Goal: Task Accomplishment & Management: Complete application form

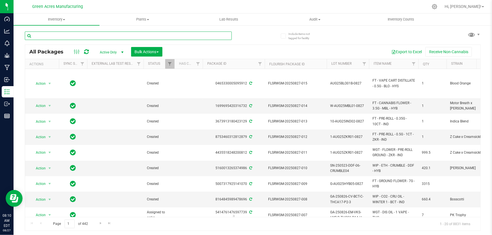
click at [148, 32] on input "text" at bounding box center [128, 36] width 207 height 8
click at [148, 35] on input "text" at bounding box center [128, 36] width 207 height 8
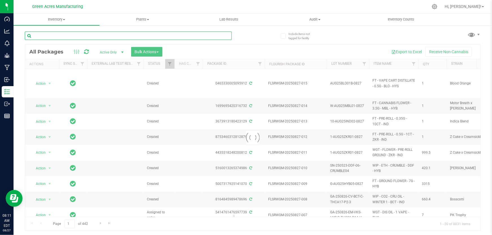
click at [171, 36] on input "text" at bounding box center [128, 36] width 207 height 8
paste input "SN-250808-JCW-FF-09-8/26"
type input "SN-250808-JCW-FF-09-8/26"
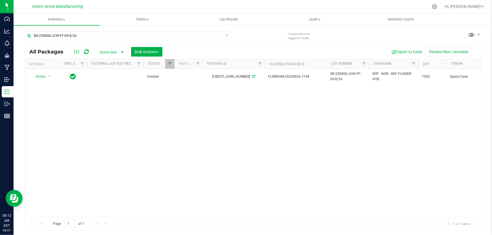
click at [265, 142] on div "Action Action Adjust qty Create package Edit attributes Global inventory Locate…" at bounding box center [252, 143] width 455 height 148
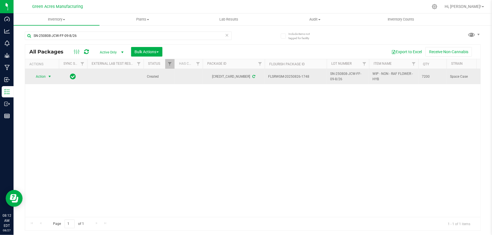
click at [47, 76] on span "select" at bounding box center [49, 77] width 7 height 8
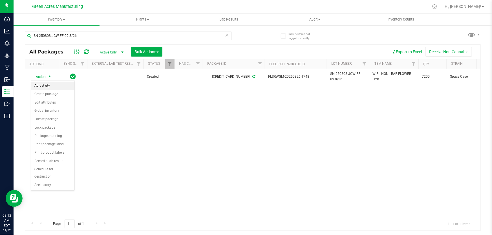
click at [48, 85] on li "Adjust qty" at bounding box center [52, 86] width 43 height 8
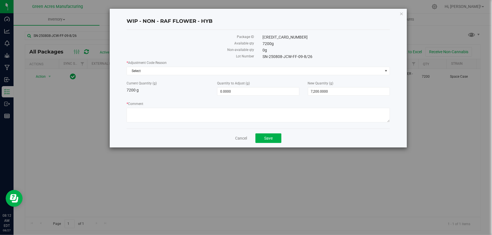
click at [359, 87] on div "New Quantity (g) 7,200.0000 7200" at bounding box center [349, 88] width 91 height 15
click at [360, 87] on span "7,200.0000 7200" at bounding box center [349, 91] width 82 height 8
click at [360, 88] on input "7200" at bounding box center [348, 92] width 81 height 8
type input "5400"
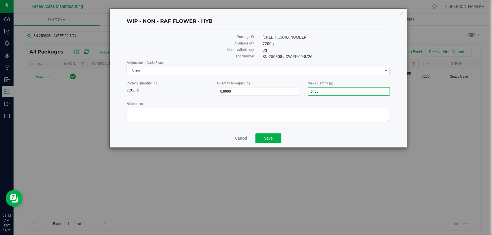
type input "-1,800.0000"
type input "5,400.0000"
click at [258, 68] on span "Select" at bounding box center [255, 71] width 256 height 8
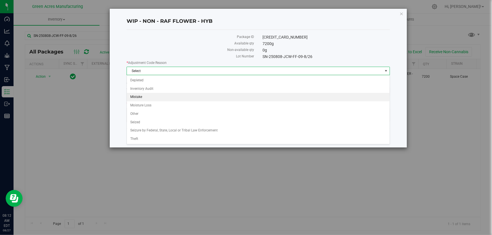
click at [147, 97] on li "Mistake" at bounding box center [258, 97] width 263 height 8
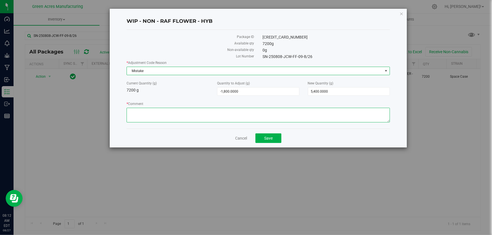
click at [162, 114] on textarea "* Comment" at bounding box center [258, 115] width 263 height 15
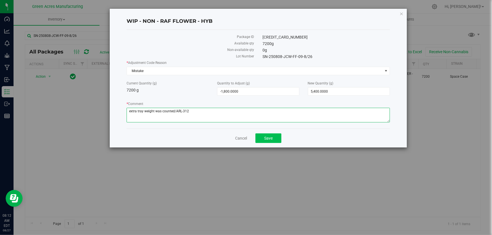
type textarea "extra tray weight was counted/ARL-312"
click at [260, 137] on button "Save" at bounding box center [268, 139] width 26 height 10
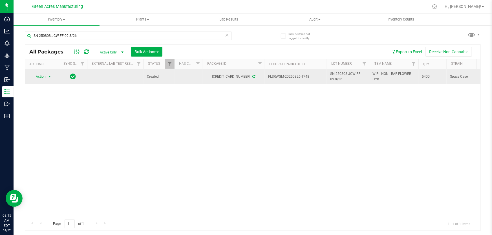
click at [46, 74] on span "select" at bounding box center [49, 77] width 7 height 8
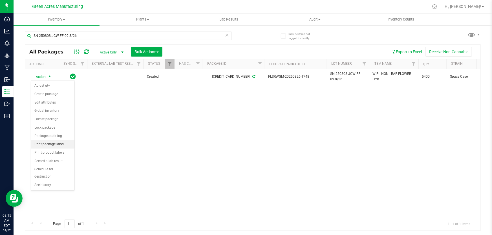
click at [60, 145] on li "Print package label" at bounding box center [52, 144] width 43 height 8
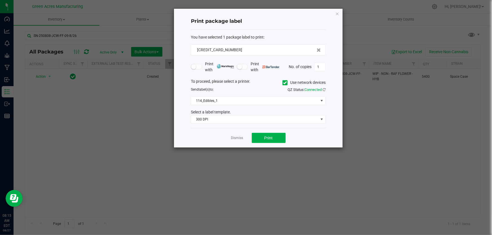
click at [259, 112] on div "Select a label template." at bounding box center [258, 112] width 143 height 6
click at [259, 117] on span "300 DPI" at bounding box center [254, 120] width 127 height 8
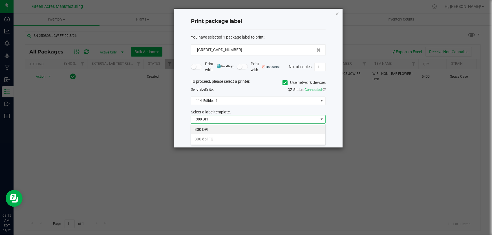
scroll to position [8, 135]
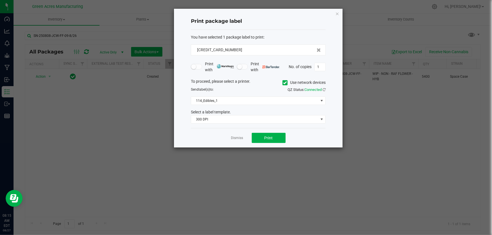
click at [249, 85] on div "To proceed, please select a printer. Use network devices" at bounding box center [258, 83] width 143 height 8
click at [247, 103] on span "114_Edibles_1" at bounding box center [254, 101] width 127 height 8
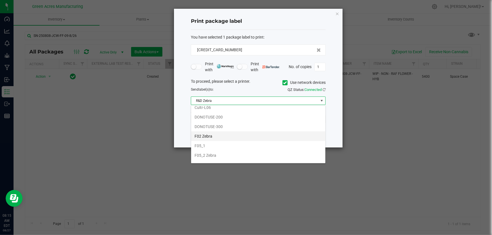
scroll to position [182, 0]
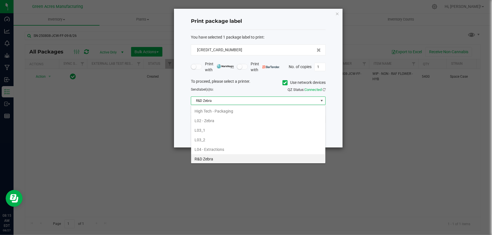
click at [214, 161] on li "R&D Zebra" at bounding box center [258, 160] width 134 height 10
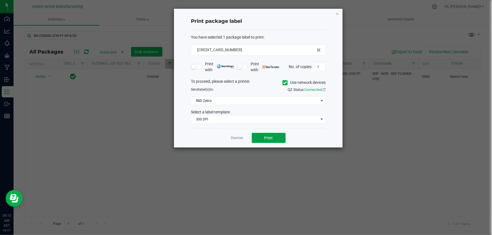
click at [264, 140] on button "Print" at bounding box center [269, 138] width 34 height 10
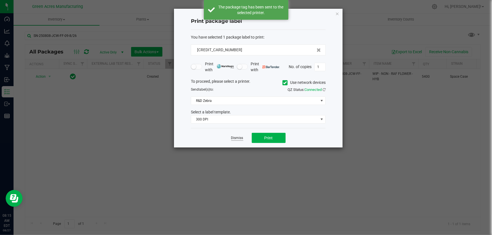
click at [234, 137] on link "Dismiss" at bounding box center [237, 138] width 12 height 5
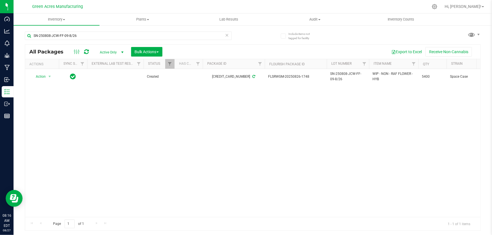
click at [159, 123] on div "Action Action Adjust qty Create package Edit attributes Global inventory Locate…" at bounding box center [252, 143] width 455 height 148
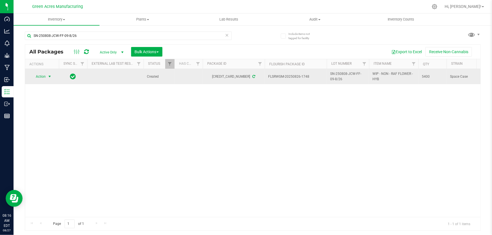
click at [47, 78] on span "select" at bounding box center [49, 77] width 7 height 8
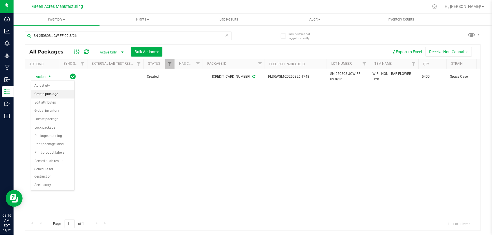
click at [48, 95] on li "Create package" at bounding box center [52, 94] width 43 height 8
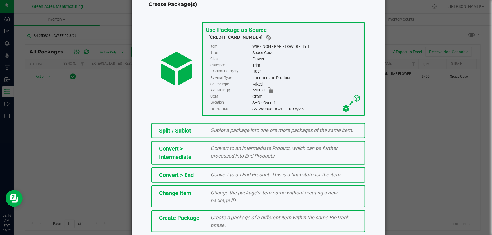
scroll to position [39, 0]
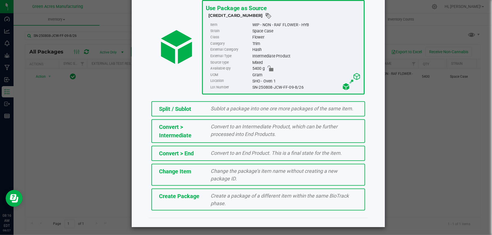
click at [250, 197] on span "Create a package of a different item within the same BioTrack phase." at bounding box center [280, 200] width 138 height 14
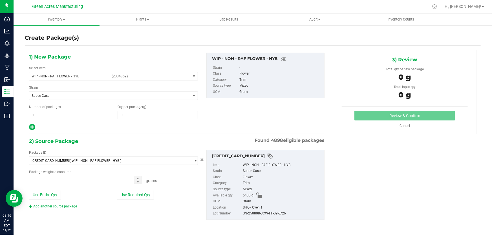
type input "0.0000"
type input "0.0000 g"
click at [110, 72] on span "WIP - NON - RAF FLOWER - HYB (2004852)" at bounding box center [109, 76] width 161 height 8
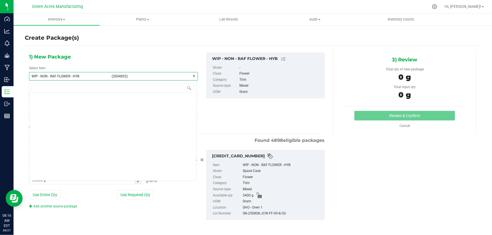
scroll to position [166452, 0]
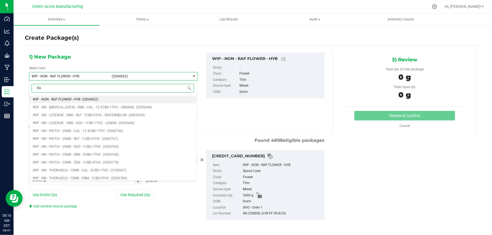
type input "RAF"
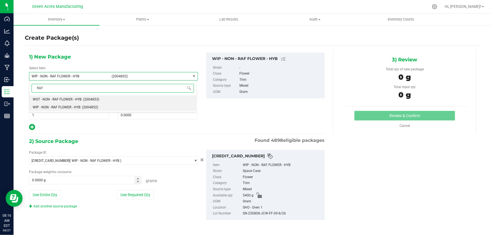
scroll to position [0, 0]
click at [67, 101] on span "WGT - NON - RAF FLOWER - HYB" at bounding box center [57, 100] width 49 height 4
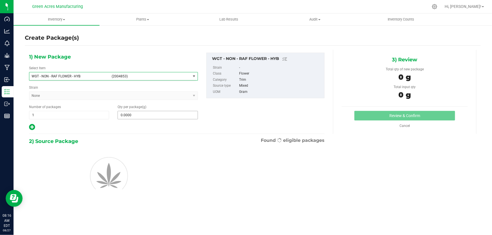
type input "0.0000"
click at [132, 115] on span at bounding box center [158, 115] width 80 height 8
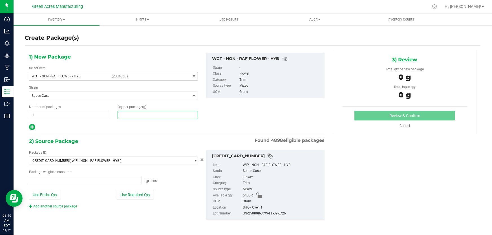
type input "0.0000 g"
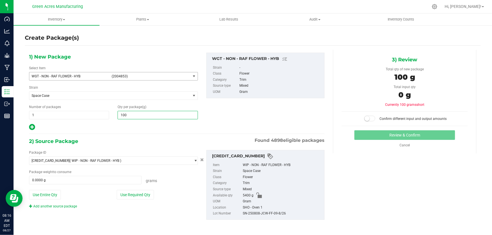
type input "1000"
type input "1,000.0000"
click at [57, 190] on button "Use Entire Qty" at bounding box center [45, 195] width 32 height 10
type input "5400.0000 g"
click at [367, 119] on small at bounding box center [367, 118] width 5 height 5
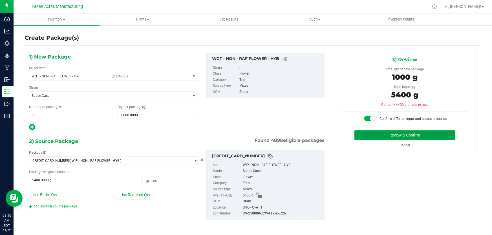
click at [367, 135] on button "Review & Confirm" at bounding box center [404, 136] width 101 height 10
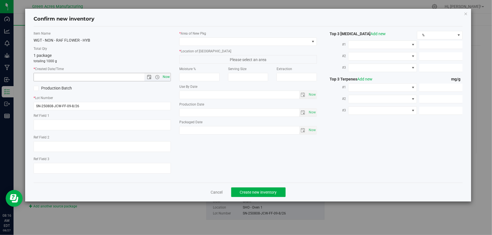
click at [165, 77] on span "Now" at bounding box center [167, 77] width 10 height 8
type input "8/27/2025 8:16 AM"
click at [204, 41] on span at bounding box center [245, 42] width 130 height 8
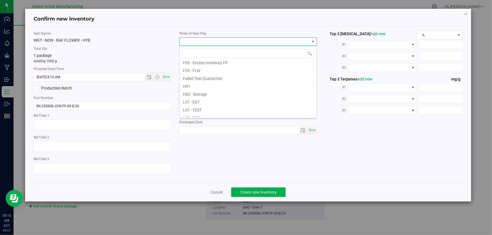
scroll to position [102, 0]
click at [199, 81] on li "L02 - EXT" at bounding box center [248, 81] width 137 height 8
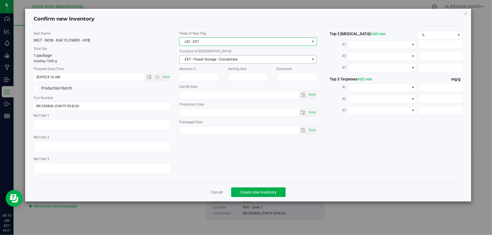
click at [212, 61] on span "EXT - Flower Storage - Concentrate" at bounding box center [245, 60] width 130 height 8
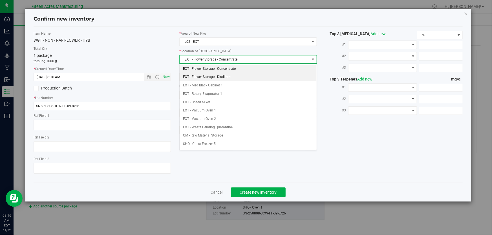
click at [232, 74] on li "EXT - Flower Storage - Distillate" at bounding box center [248, 77] width 137 height 8
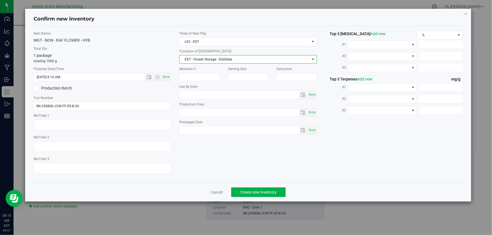
click at [137, 33] on label "Item Name" at bounding box center [102, 33] width 137 height 5
click at [172, 30] on div "Item Name WGT - NON - RAF FLOWER - HYB Total Qty 1 package totaling 1000 g * Cr…" at bounding box center [248, 105] width 429 height 156
click at [273, 189] on button "Create new inventory" at bounding box center [258, 193] width 54 height 10
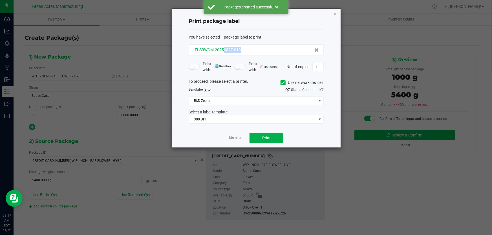
drag, startPoint x: 250, startPoint y: 45, endPoint x: 223, endPoint y: 52, distance: 28.4
click at [223, 52] on div "FLSRWGM-20250827-019" at bounding box center [256, 50] width 135 height 11
copy span "0827-019"
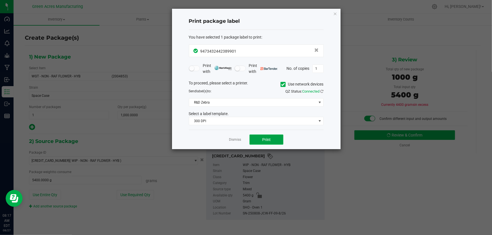
click at [259, 140] on button "Print" at bounding box center [267, 140] width 34 height 10
click at [231, 139] on link "Dismiss" at bounding box center [235, 140] width 12 height 5
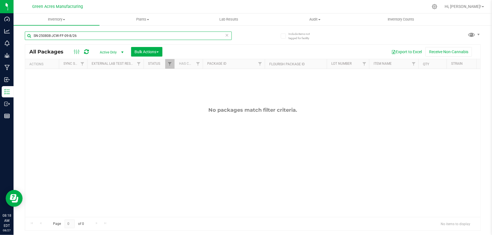
click at [155, 33] on input "SN-250808-JCW-FF-09-8/26" at bounding box center [128, 36] width 207 height 8
paste input "ARZ"
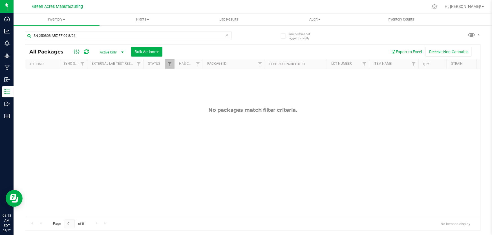
click at [116, 137] on div "No packages match filter criteria." at bounding box center [252, 162] width 455 height 186
click at [189, 123] on div "No packages match filter criteria." at bounding box center [252, 162] width 455 height 186
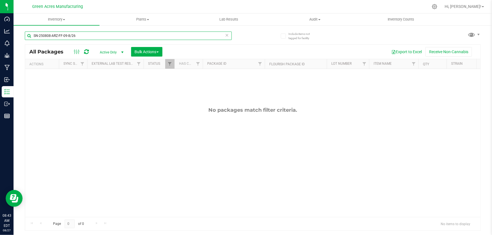
click at [115, 34] on input "SN-250808-ARZ-FF-09-8/26" at bounding box center [128, 36] width 207 height 8
type input "826-1744"
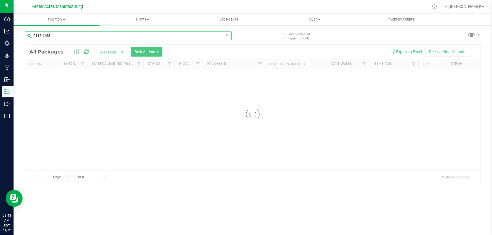
click at [85, 37] on input "0115-1165" at bounding box center [128, 36] width 207 height 8
type input "826-1744"
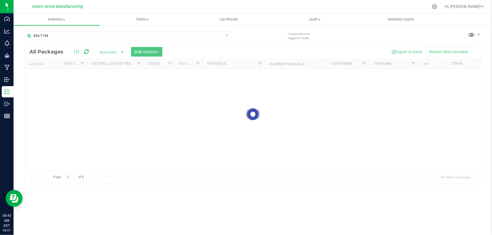
click at [140, 78] on div at bounding box center [252, 114] width 455 height 139
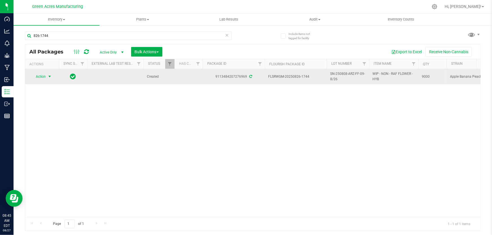
click at [48, 76] on span "select" at bounding box center [49, 76] width 5 height 5
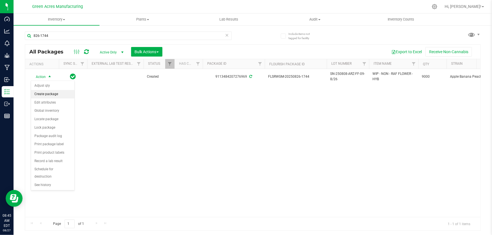
click at [61, 94] on li "Create package" at bounding box center [52, 94] width 43 height 8
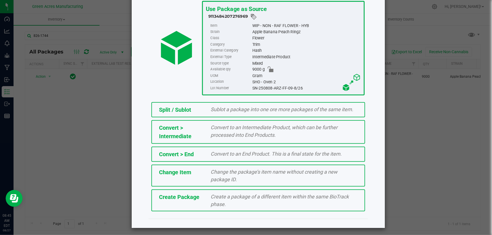
scroll to position [39, 0]
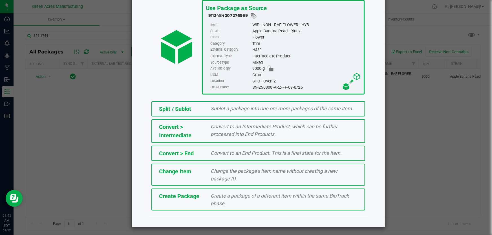
click at [287, 199] on div "Create a package of a different item within the same BioTrack phase." at bounding box center [284, 199] width 155 height 15
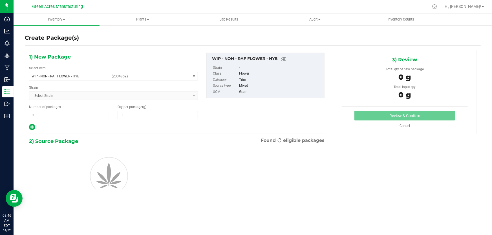
type input "0.0000"
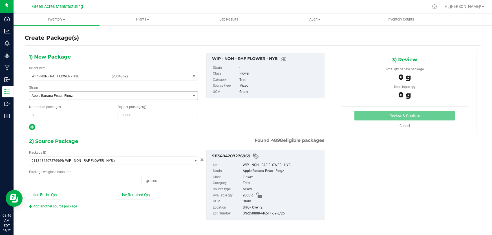
type input "0.0000 g"
click at [165, 76] on span "(2004852)" at bounding box center [150, 76] width 77 height 4
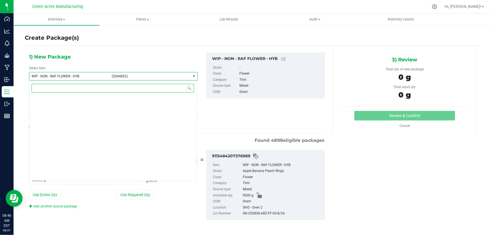
scroll to position [166452, 0]
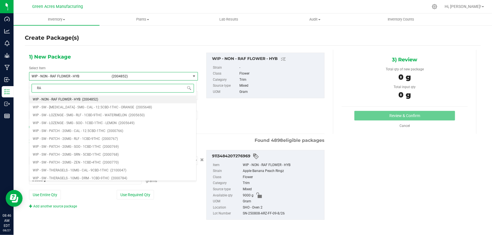
type input "RAF"
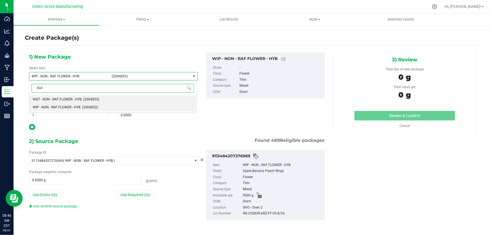
click at [139, 101] on li "WGT - NON - RAF FLOWER - HYB (2004853)" at bounding box center [112, 100] width 167 height 8
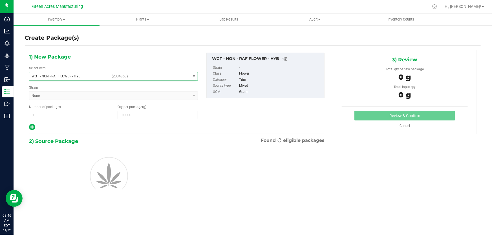
type input "0.0000"
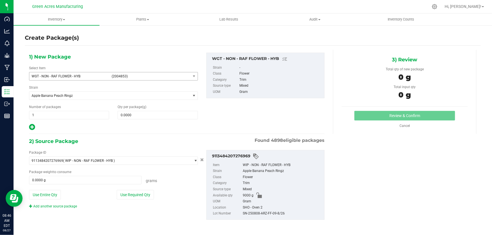
click at [167, 43] on div "Create Package(s)" at bounding box center [253, 37] width 456 height 15
click at [168, 114] on span at bounding box center [158, 115] width 80 height 8
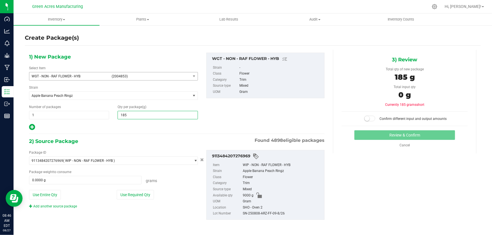
type input "1850"
type input "1,850.0000"
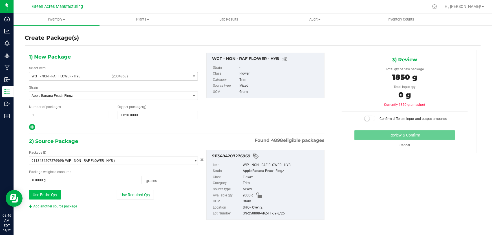
click at [59, 194] on button "Use Entire Qty" at bounding box center [45, 195] width 32 height 10
type input "9000.0000 g"
click at [271, 114] on div "1) New Package Select Item WGT - NON - RAF FLOWER - HYB (2004853) WGT - NON - L…" at bounding box center [177, 92] width 304 height 78
click at [366, 116] on span at bounding box center [369, 119] width 11 height 6
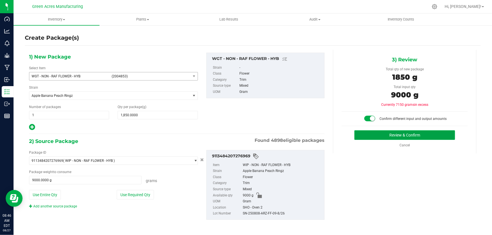
click at [375, 131] on button "Review & Confirm" at bounding box center [404, 136] width 101 height 10
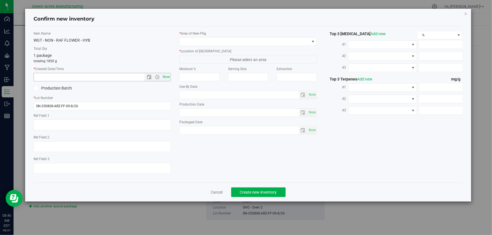
click at [169, 74] on span "Now" at bounding box center [167, 77] width 10 height 8
type input "8/27/2025 8:46 AM"
click at [192, 44] on span at bounding box center [245, 42] width 130 height 8
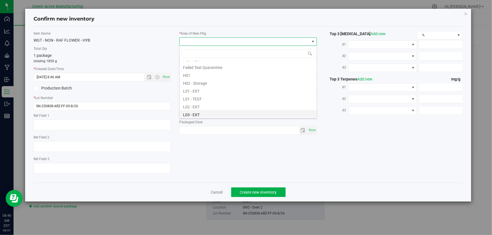
scroll to position [102, 0]
click at [200, 75] on li "L01 - TEST" at bounding box center [248, 73] width 137 height 8
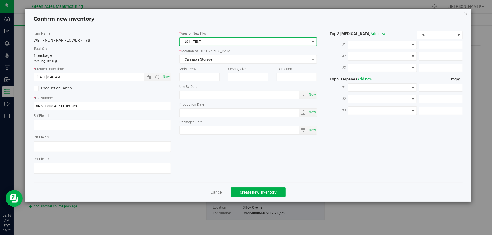
click at [208, 37] on span "L01 - TEST" at bounding box center [247, 41] width 137 height 8
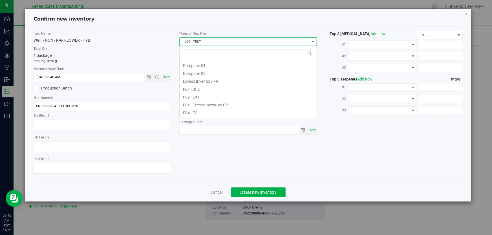
scroll to position [62, 0]
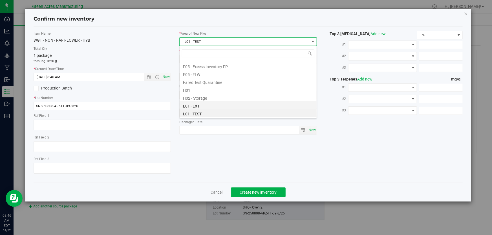
click at [198, 108] on li "L01 - EXT" at bounding box center [248, 105] width 137 height 8
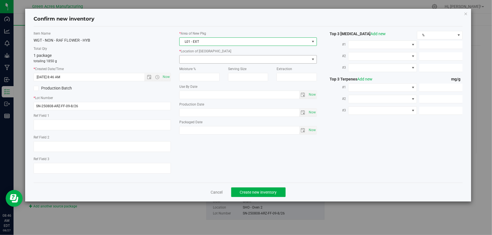
click at [221, 59] on span at bounding box center [245, 60] width 130 height 8
click at [228, 41] on span "L01 - EXT" at bounding box center [245, 42] width 130 height 8
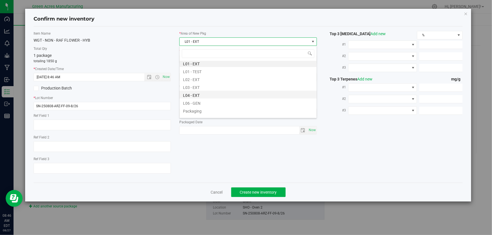
scroll to position [105, 0]
click at [206, 78] on li "L02 - EXT" at bounding box center [248, 78] width 137 height 8
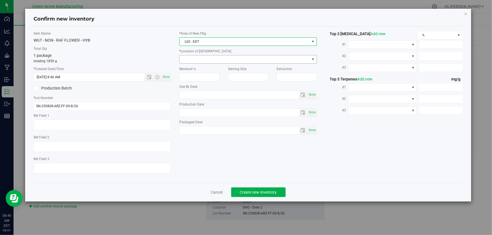
click at [209, 57] on span at bounding box center [245, 60] width 130 height 8
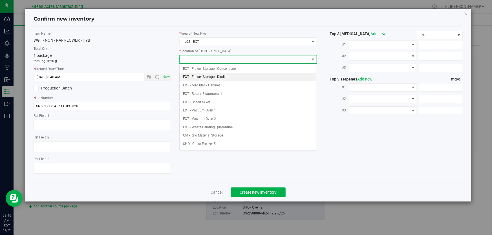
click at [215, 75] on li "EXT - Flower Storage - Distillate" at bounding box center [248, 77] width 137 height 8
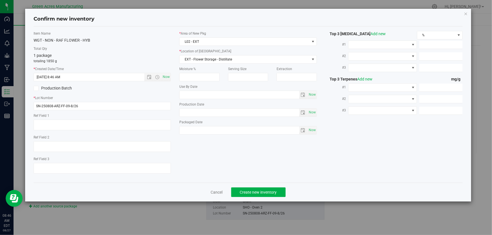
click at [148, 49] on label "Total Qty" at bounding box center [102, 48] width 137 height 5
click at [261, 195] on span "Create new inventory" at bounding box center [258, 192] width 37 height 5
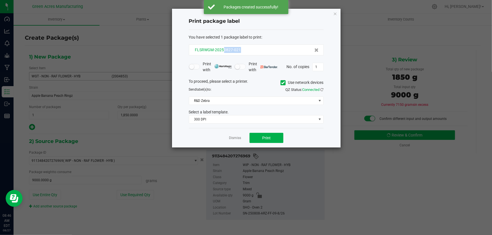
drag, startPoint x: 245, startPoint y: 49, endPoint x: 224, endPoint y: 50, distance: 21.2
click at [224, 50] on div "FLSRWGM-20250827-021" at bounding box center [256, 50] width 125 height 6
copy span "0827-021"
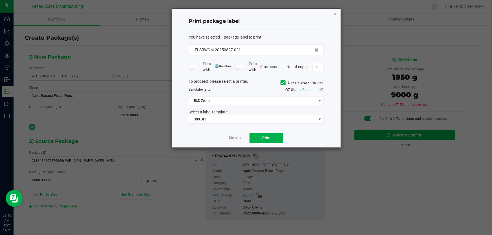
click at [288, 19] on h4 "Print package label" at bounding box center [256, 21] width 135 height 7
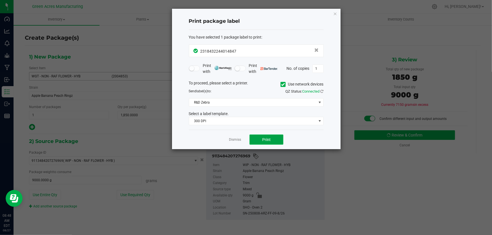
click at [268, 138] on span "Print" at bounding box center [266, 140] width 8 height 5
click at [239, 138] on link "Dismiss" at bounding box center [235, 140] width 12 height 5
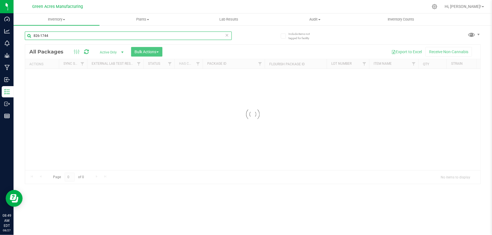
click at [174, 38] on input "826-1744" at bounding box center [128, 36] width 207 height 8
click at [174, 34] on input "826-022" at bounding box center [128, 36] width 207 height 8
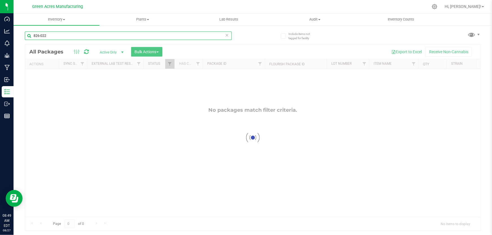
click at [174, 34] on input "826-022" at bounding box center [128, 36] width 207 height 8
type input "SN-250808-ARZ-FF-09-8/26"
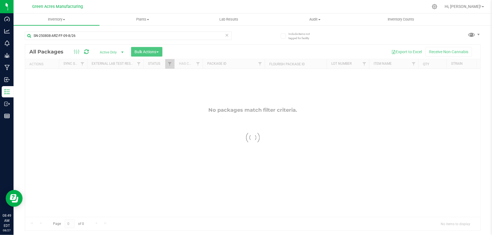
click at [169, 140] on div at bounding box center [252, 138] width 455 height 186
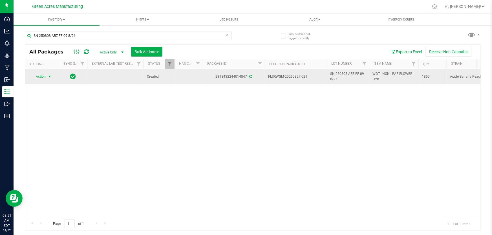
click at [45, 76] on span "Action" at bounding box center [38, 77] width 15 height 8
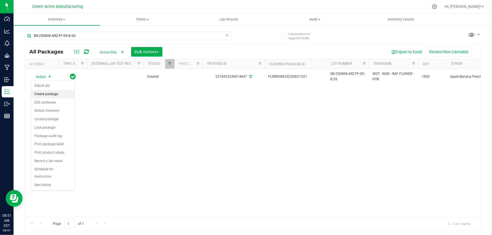
click at [53, 96] on li "Create package" at bounding box center [52, 94] width 43 height 8
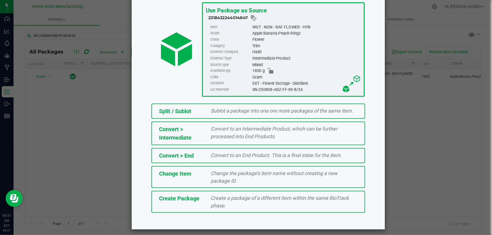
scroll to position [39, 0]
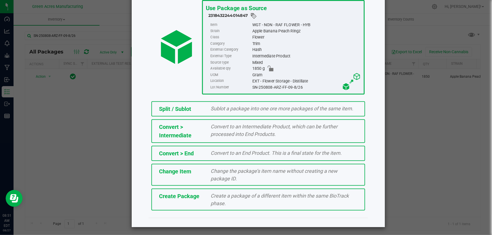
click at [254, 197] on span "Create a package of a different item within the same BioTrack phase." at bounding box center [280, 200] width 138 height 14
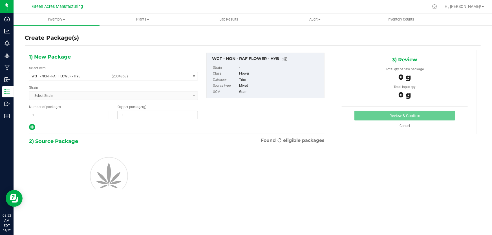
type input "0.0000"
click at [149, 112] on span at bounding box center [158, 115] width 80 height 8
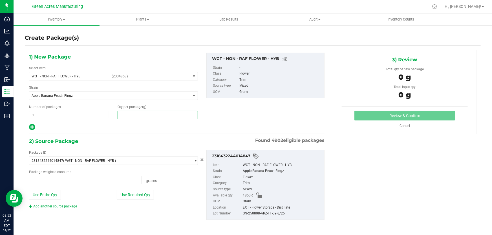
type input "0.0000 g"
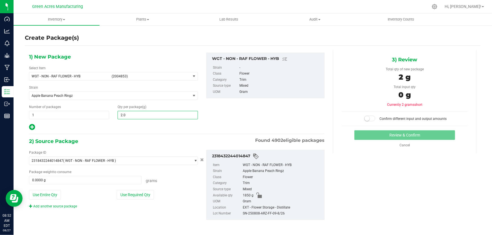
type input "2.00"
type input "2.0000"
click at [228, 113] on div "1) New Package Select Item WGT - NON - RAF FLOWER - HYB (2004853) 007UP - Flowe…" at bounding box center [177, 92] width 304 height 78
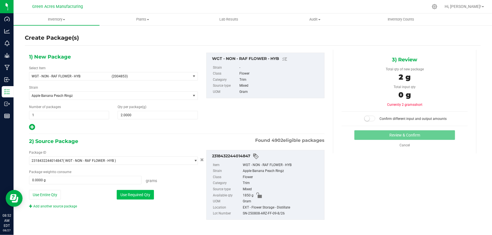
click at [133, 194] on button "Use Required Qty" at bounding box center [135, 195] width 37 height 10
type input "2.0000 g"
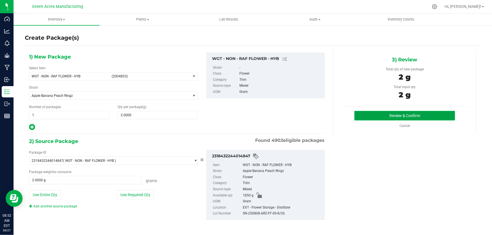
click at [392, 114] on button "Review & Confirm" at bounding box center [404, 116] width 101 height 10
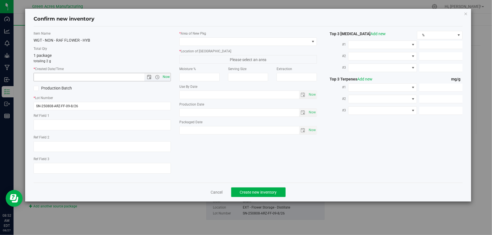
click at [166, 76] on span "Now" at bounding box center [167, 77] width 10 height 8
type input "8/27/2025 8:52 AM"
click at [202, 38] on span at bounding box center [245, 42] width 130 height 8
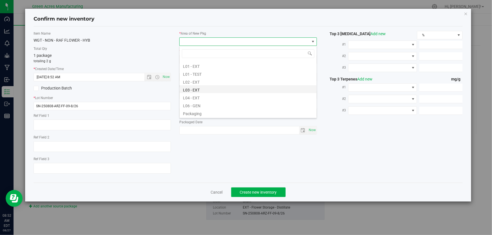
scroll to position [102, 0]
click at [196, 89] on li "L03 - EXT" at bounding box center [248, 89] width 137 height 8
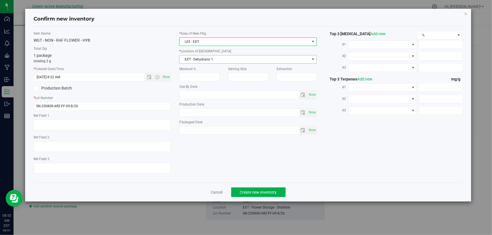
click at [218, 56] on span "EXT - Dehydrator 1" at bounding box center [245, 60] width 130 height 8
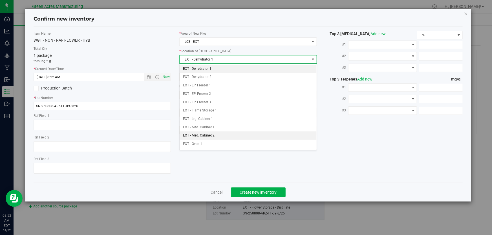
click at [210, 135] on li "EXT - Med. Cabinet 2" at bounding box center [248, 136] width 137 height 8
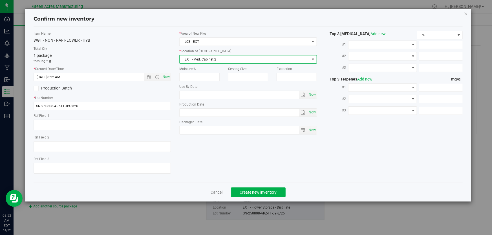
click at [114, 44] on div "Item Name WGT - NON - RAF FLOWER - HYB Total Qty 1 package totaling 2 g * Creat…" at bounding box center [102, 104] width 146 height 147
click at [242, 189] on button "Create new inventory" at bounding box center [258, 193] width 54 height 10
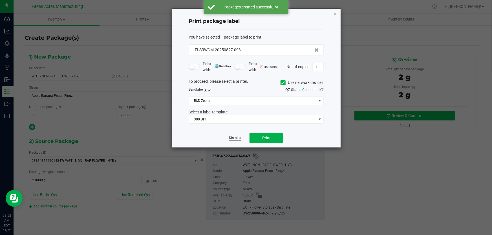
click at [237, 139] on link "Dismiss" at bounding box center [235, 138] width 12 height 5
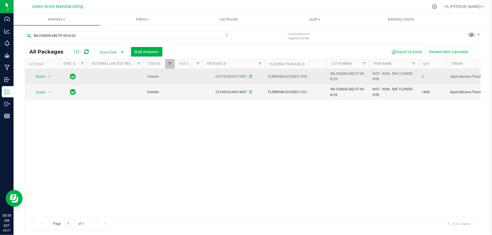
click at [333, 79] on span "SN-250808-ARZ-FF-09-8/26" at bounding box center [348, 76] width 36 height 11
click at [333, 79] on input "SN-250808-ARZ-FF-09-8/26" at bounding box center [346, 76] width 40 height 9
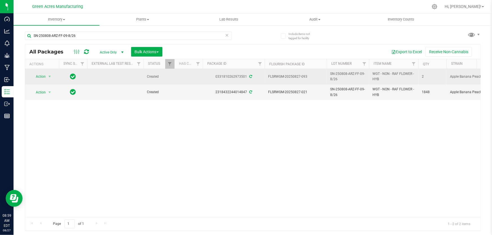
click at [384, 76] on span "WGT - NON - RAF FLOWER - HYB" at bounding box center [393, 76] width 43 height 11
copy tr "WGT - NON - RAF FLOWER - HYB"
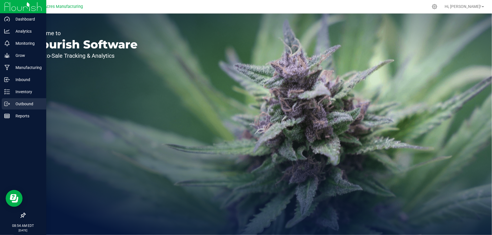
click at [21, 104] on p "Outbound" at bounding box center [27, 104] width 34 height 7
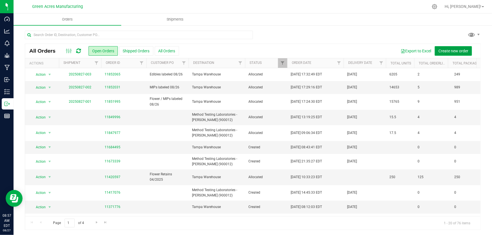
click at [439, 53] on span "Create new order" at bounding box center [453, 51] width 30 height 5
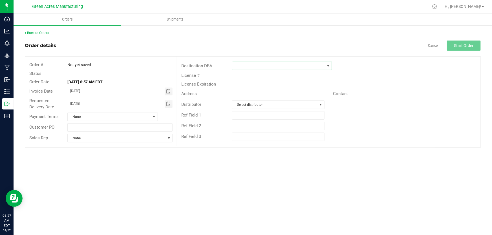
click at [270, 65] on span at bounding box center [278, 66] width 92 height 8
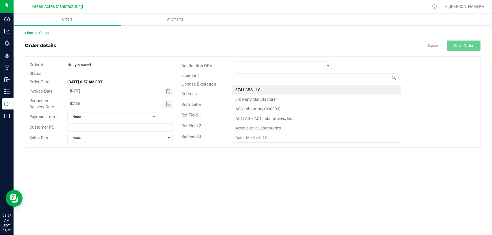
scroll to position [8, 100]
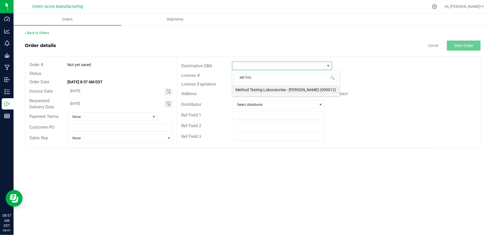
type input "METHOD"
click at [270, 91] on li "Method Testing Laboratories - [PERSON_NAME] (900012)" at bounding box center [285, 90] width 107 height 10
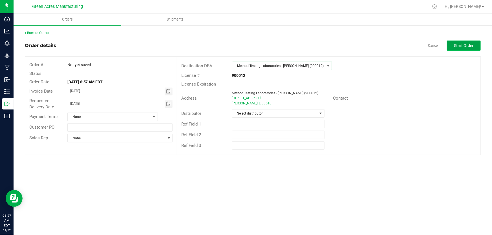
click at [467, 46] on span "Start Order" at bounding box center [463, 45] width 19 height 5
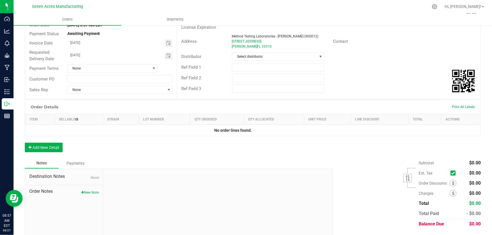
scroll to position [71, 0]
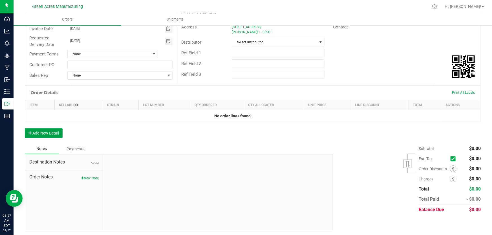
click at [32, 133] on button "Add New Detail" at bounding box center [44, 134] width 38 height 10
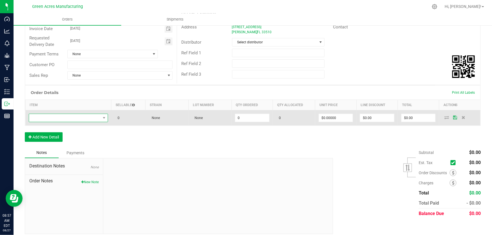
click at [101, 115] on span "NO DATA FOUND" at bounding box center [104, 118] width 7 height 8
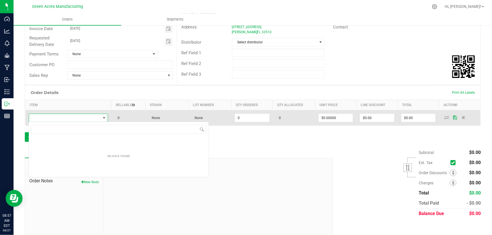
scroll to position [8, 79]
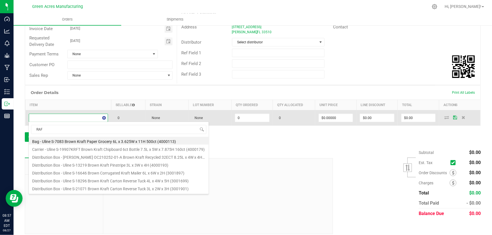
type input "RAF F"
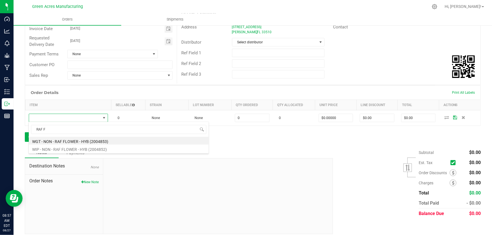
click at [95, 142] on li "WGT - NON - RAF FLOWER - HYB (2004853)" at bounding box center [119, 141] width 180 height 8
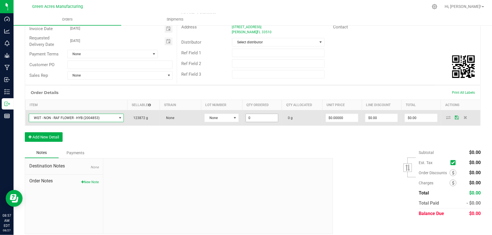
click at [248, 120] on input "0" at bounding box center [262, 118] width 32 height 8
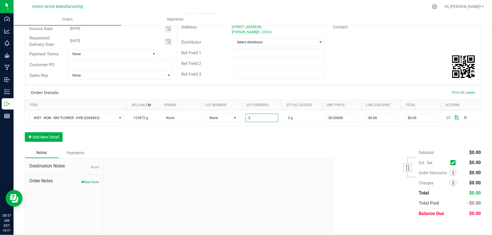
type input "2.0000 g"
click at [249, 133] on div "Order Details Print All Labels Item Sellable Strain Lot Number Qty Ordered Qty …" at bounding box center [253, 116] width 456 height 62
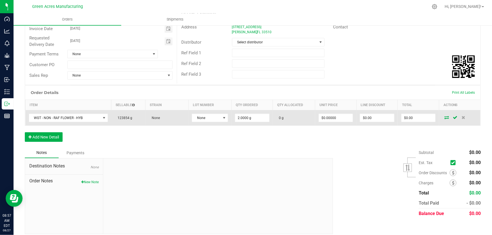
click at [444, 116] on icon at bounding box center [446, 117] width 5 height 3
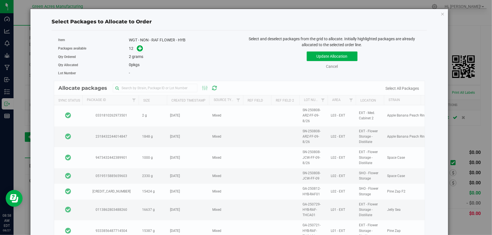
click at [129, 117] on div "Allocate packages Sync Status Package Id Size Created Timestamp Source Type Ref…" at bounding box center [239, 164] width 371 height 166
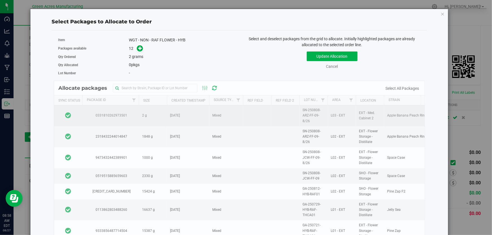
click at [79, 114] on td at bounding box center [68, 115] width 28 height 21
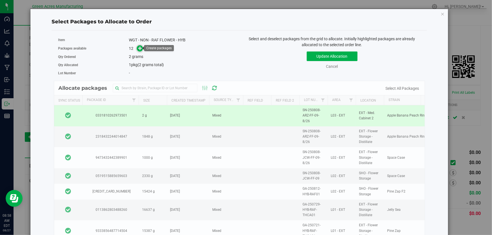
click at [138, 48] on icon at bounding box center [140, 48] width 4 height 4
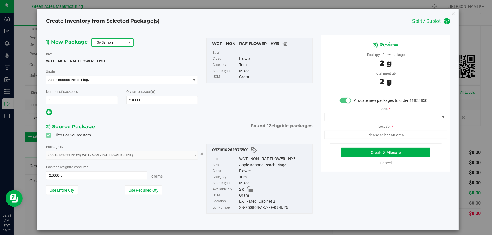
click at [128, 42] on span at bounding box center [129, 42] width 5 height 5
click at [120, 70] on li "R&D Sample" at bounding box center [112, 68] width 42 height 8
click at [159, 54] on div "Item WGT - NON - RAF FLOWER - HYB" at bounding box center [122, 57] width 152 height 13
click at [147, 192] on button "Use Required Qty" at bounding box center [143, 191] width 37 height 10
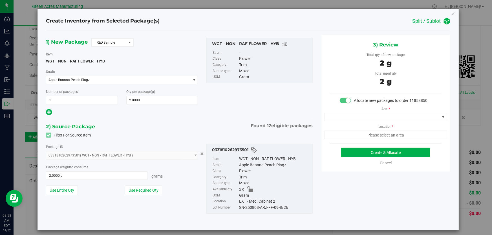
click at [224, 103] on div "1) New Package R&D Sample Item WGT - NON - RAF FLOWER - HYB [GEOGRAPHIC_DATA] A…" at bounding box center [179, 77] width 275 height 79
click at [370, 115] on span at bounding box center [382, 117] width 115 height 8
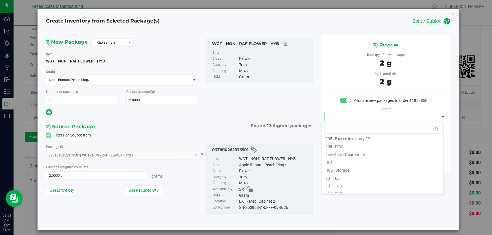
scroll to position [77, 0]
click at [339, 191] on li "L03 - EXT" at bounding box center [383, 190] width 122 height 8
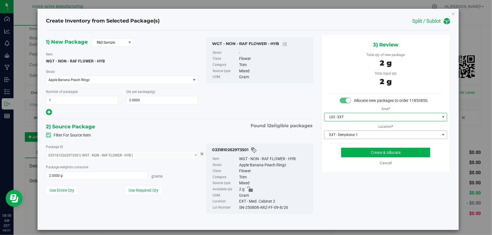
click at [367, 135] on span "EXT - Dehydrator 1" at bounding box center [382, 135] width 115 height 8
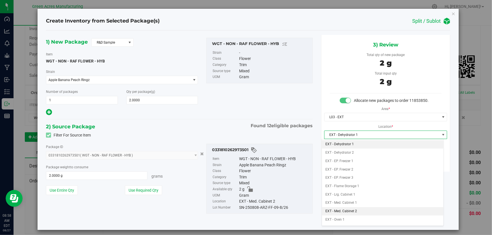
click at [359, 213] on li "EXT - Med. Cabinet 2" at bounding box center [383, 212] width 122 height 8
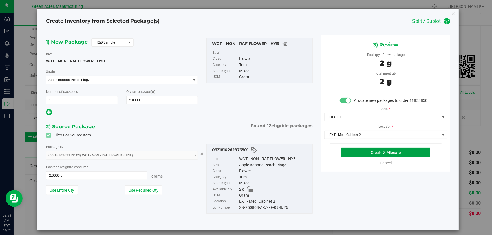
click at [359, 151] on button "Create & Allocate" at bounding box center [385, 153] width 89 height 10
